Goal: Check status: Check status

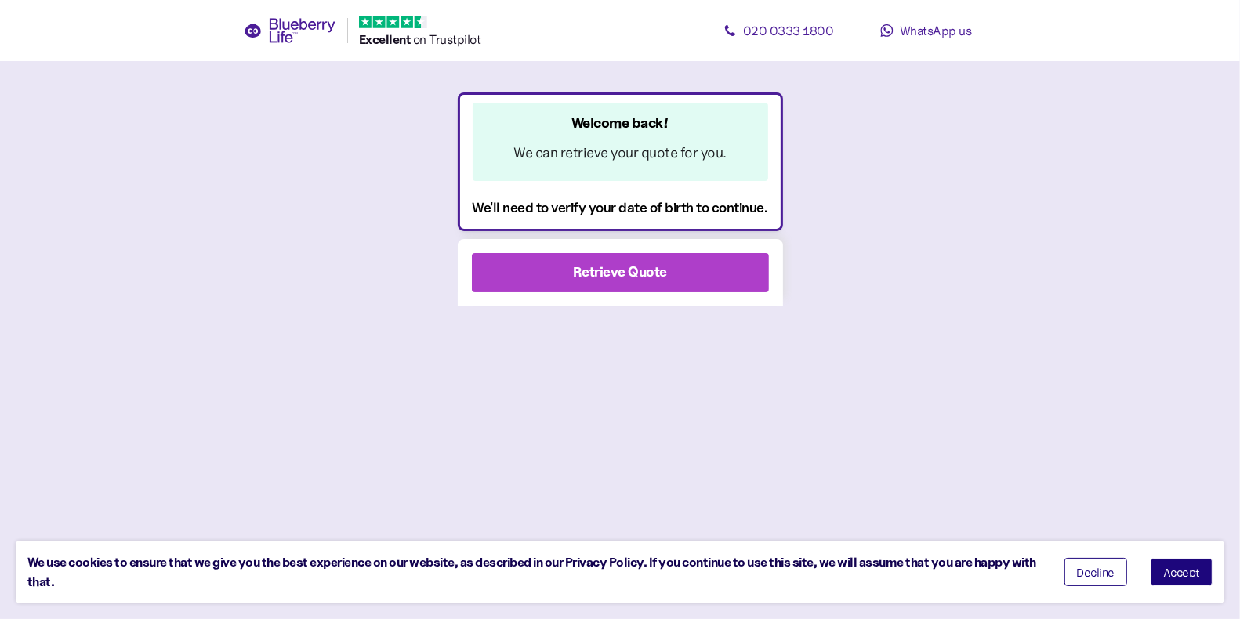
click at [668, 264] on div "Retrieve Quote" at bounding box center [620, 273] width 255 height 38
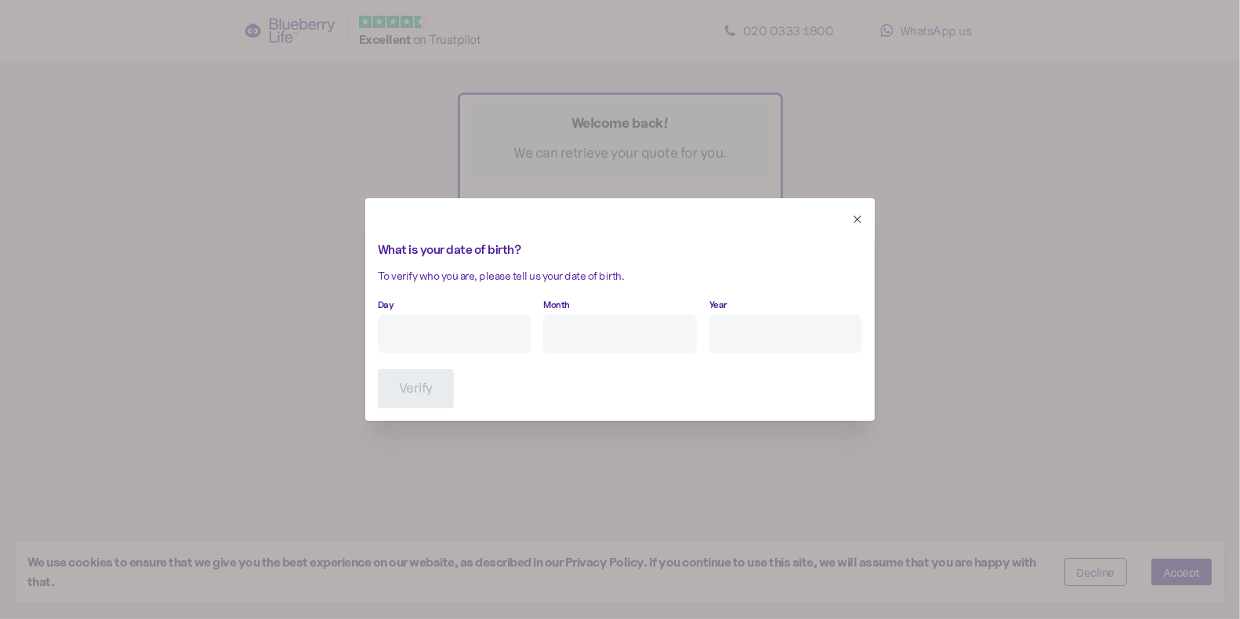
click at [396, 334] on input "Day" at bounding box center [454, 333] width 153 height 39
type input "1"
type input "12"
type input "****"
click button "Verify" at bounding box center [416, 388] width 76 height 39
